Goal: Information Seeking & Learning: Learn about a topic

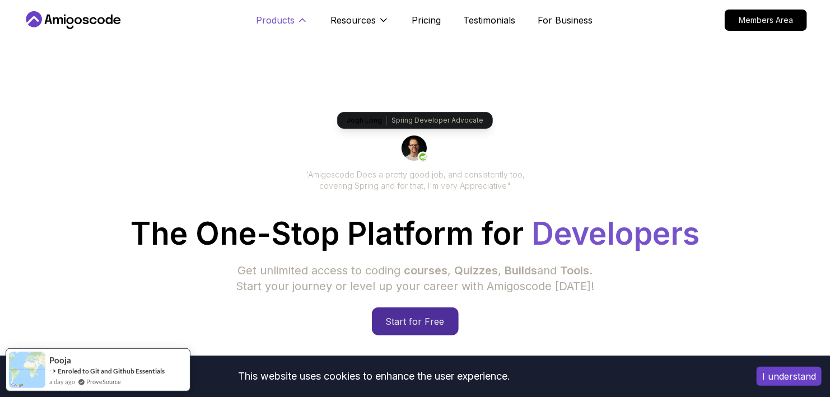
click at [301, 19] on icon at bounding box center [303, 20] width 6 height 3
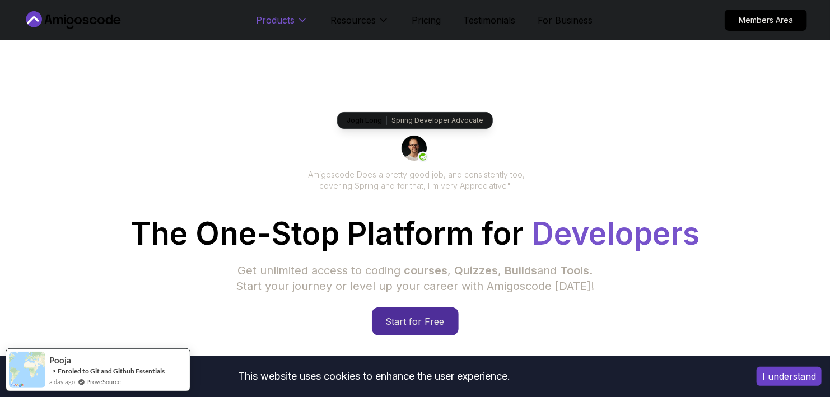
click at [301, 19] on icon at bounding box center [302, 20] width 11 height 11
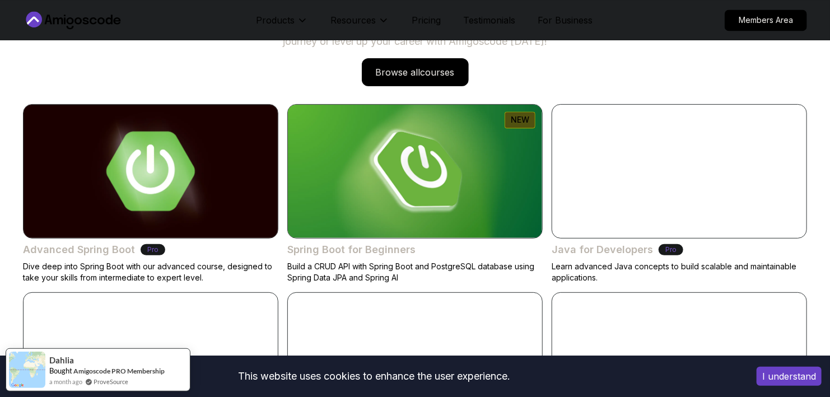
scroll to position [1139, 0]
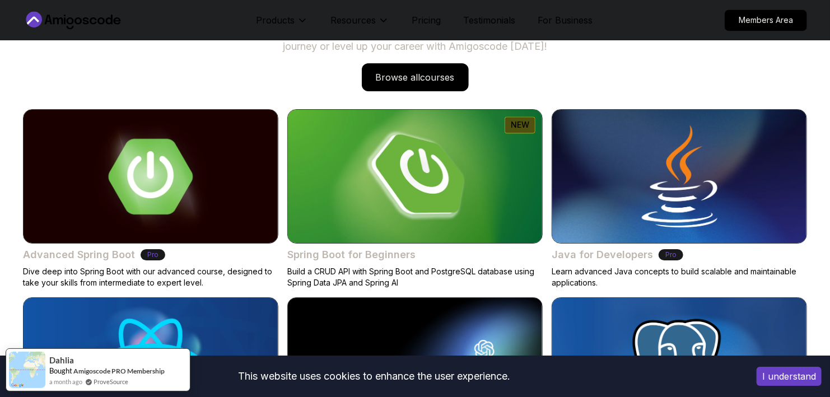
click at [372, 204] on img at bounding box center [415, 176] width 267 height 140
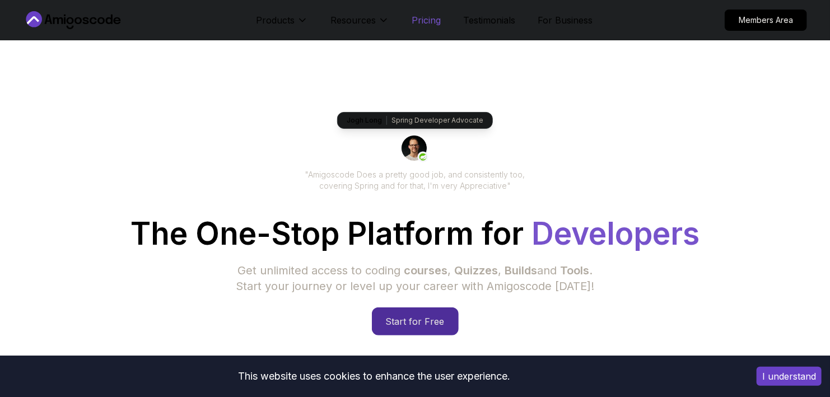
scroll to position [1139, 0]
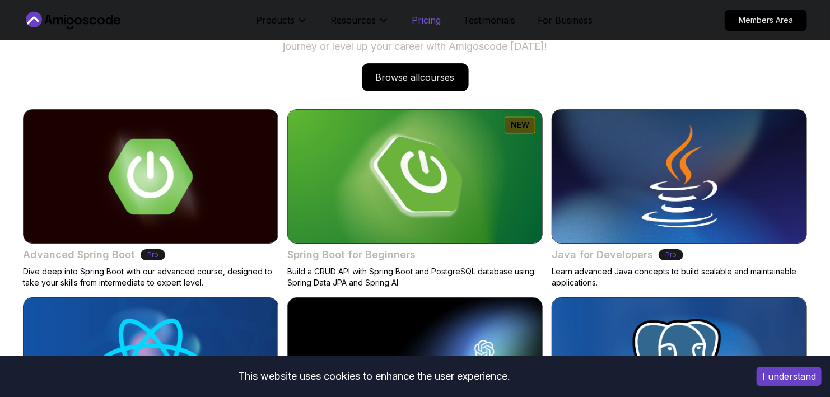
click at [425, 25] on p "Pricing" at bounding box center [426, 19] width 29 height 13
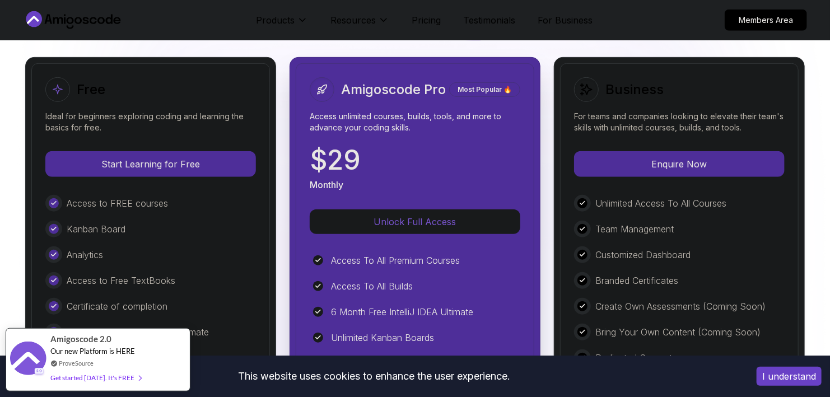
scroll to position [2561, 0]
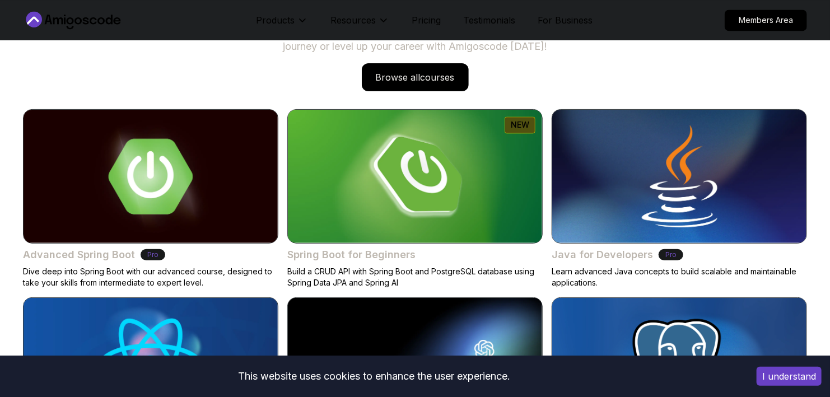
scroll to position [1139, 0]
